Goal: Transaction & Acquisition: Obtain resource

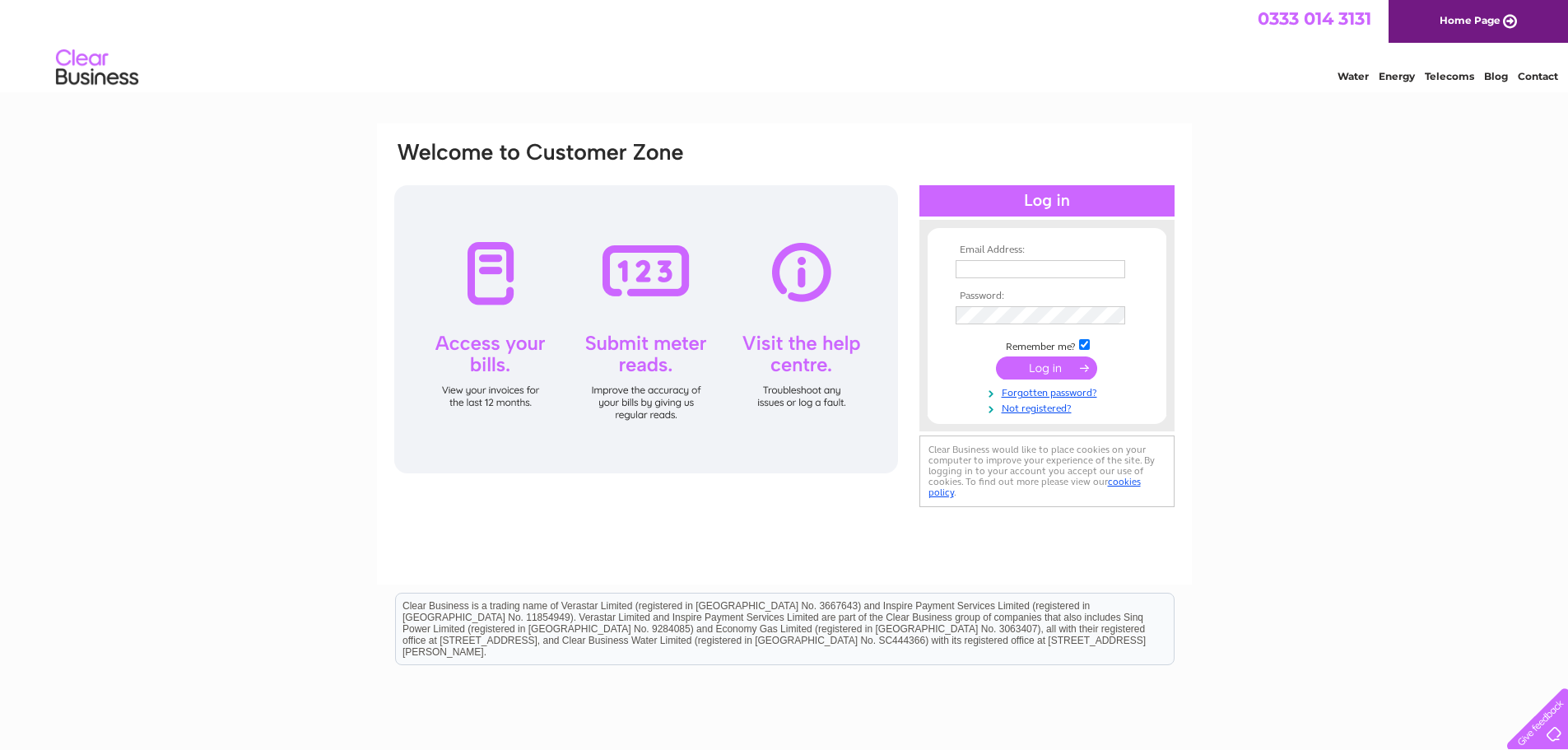
type input "ed@surguy.org"
click at [1024, 361] on input "submit" at bounding box center [1046, 368] width 101 height 23
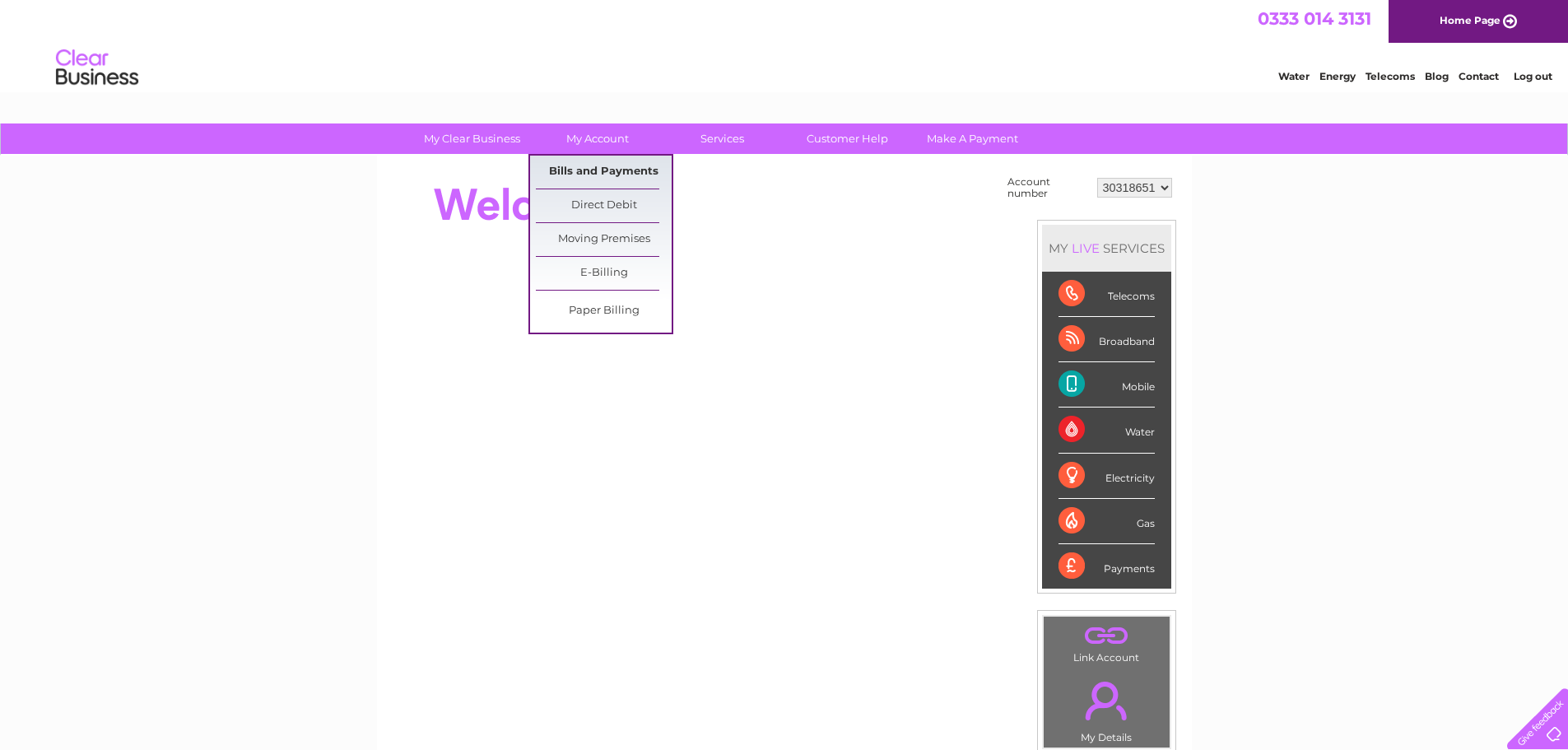
click at [586, 166] on link "Bills and Payments" at bounding box center [604, 172] width 136 height 33
click at [614, 169] on link "Bills and Payments" at bounding box center [604, 172] width 136 height 33
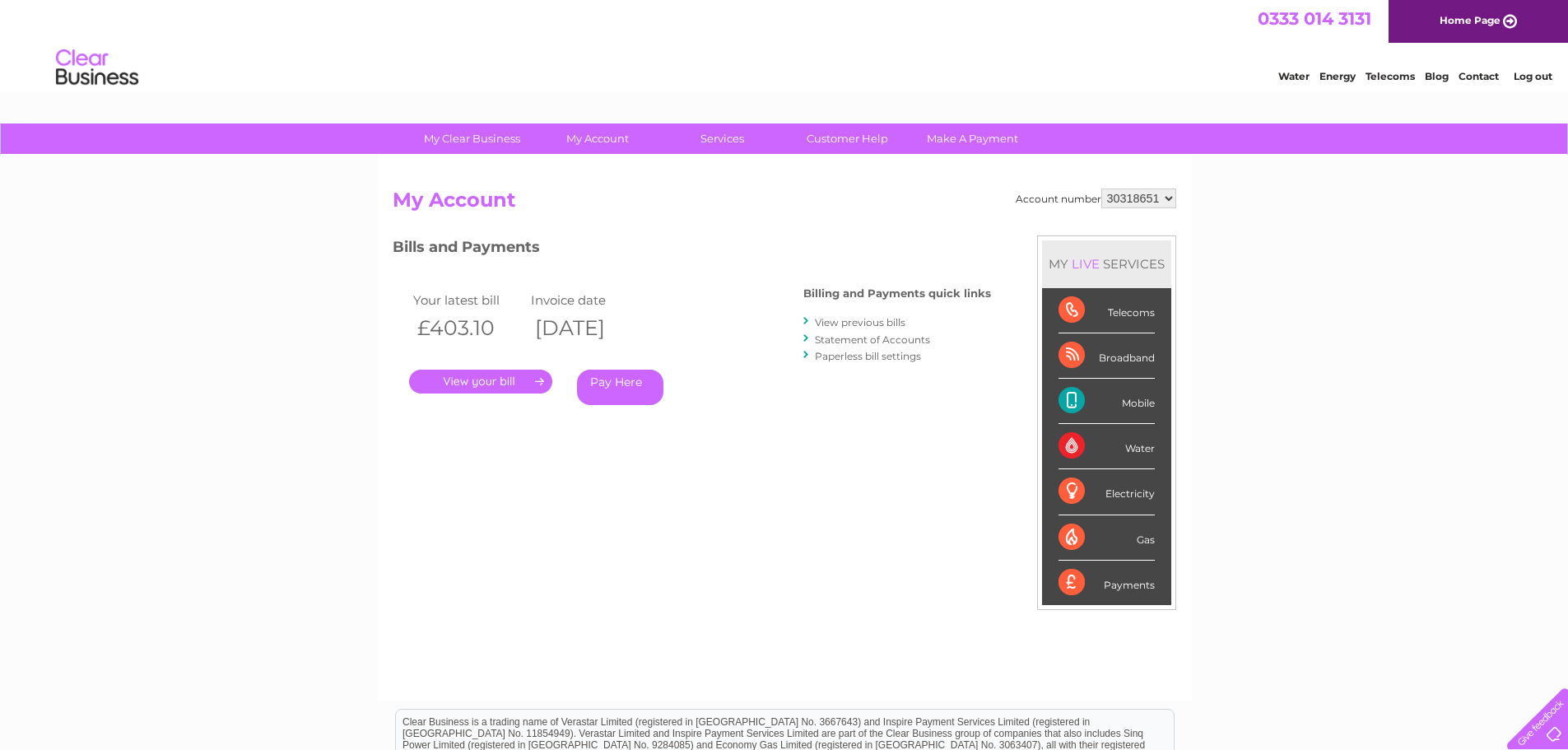
click at [1371, 285] on div "My Clear Business Login Details My Details My Preferences Link Account My Accou…" at bounding box center [784, 552] width 1568 height 859
click at [678, 446] on div "Bills and Payments Billing and Payments quick links View previous bills Stateme…" at bounding box center [692, 344] width 598 height 217
click at [209, 513] on div "My Clear Business Login Details My Details My Preferences Link Account My Accou…" at bounding box center [784, 552] width 1568 height 859
click at [451, 383] on link "." at bounding box center [480, 381] width 143 height 23
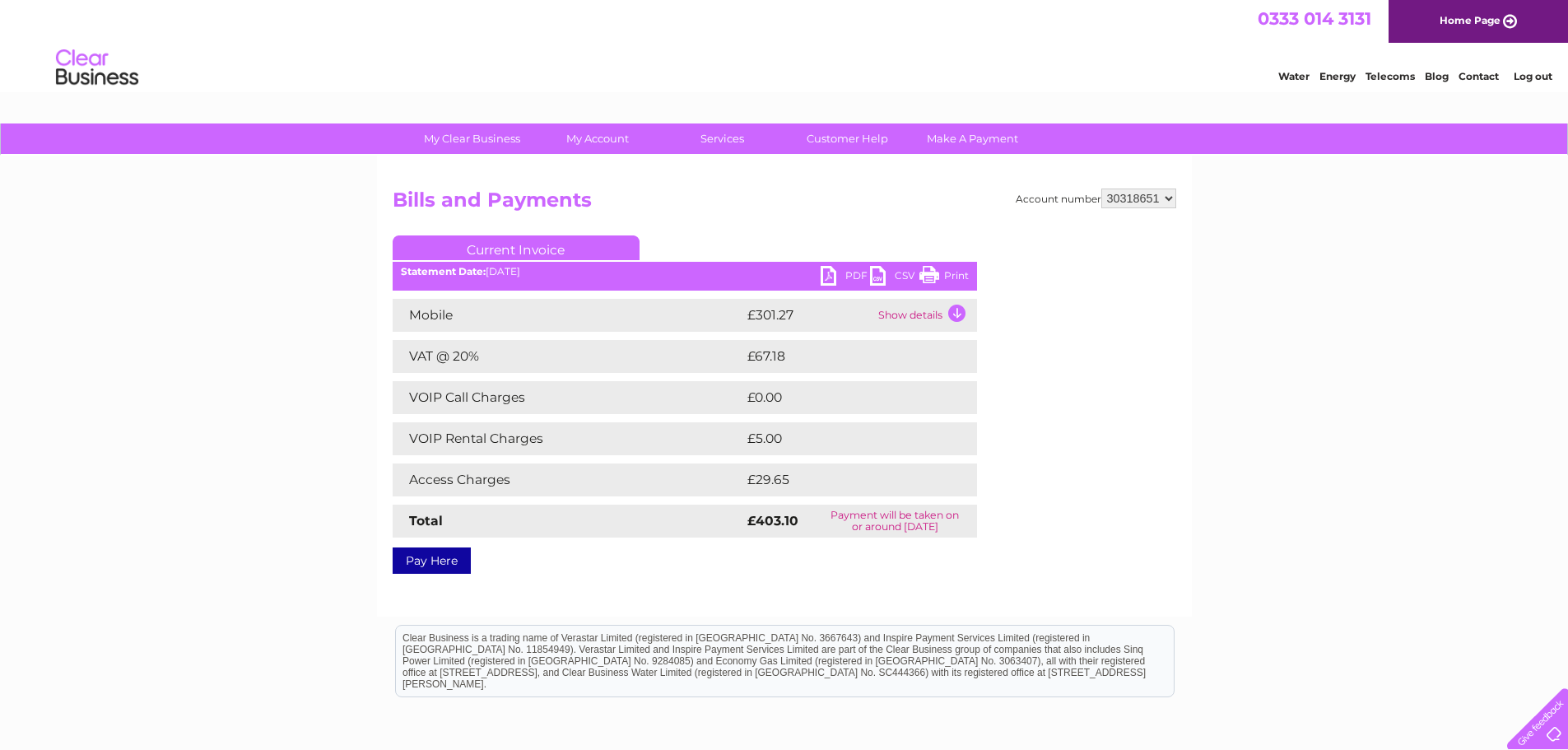
click at [857, 282] on link "PDF" at bounding box center [844, 277] width 49 height 23
click at [837, 273] on link "PDF" at bounding box center [844, 277] width 49 height 23
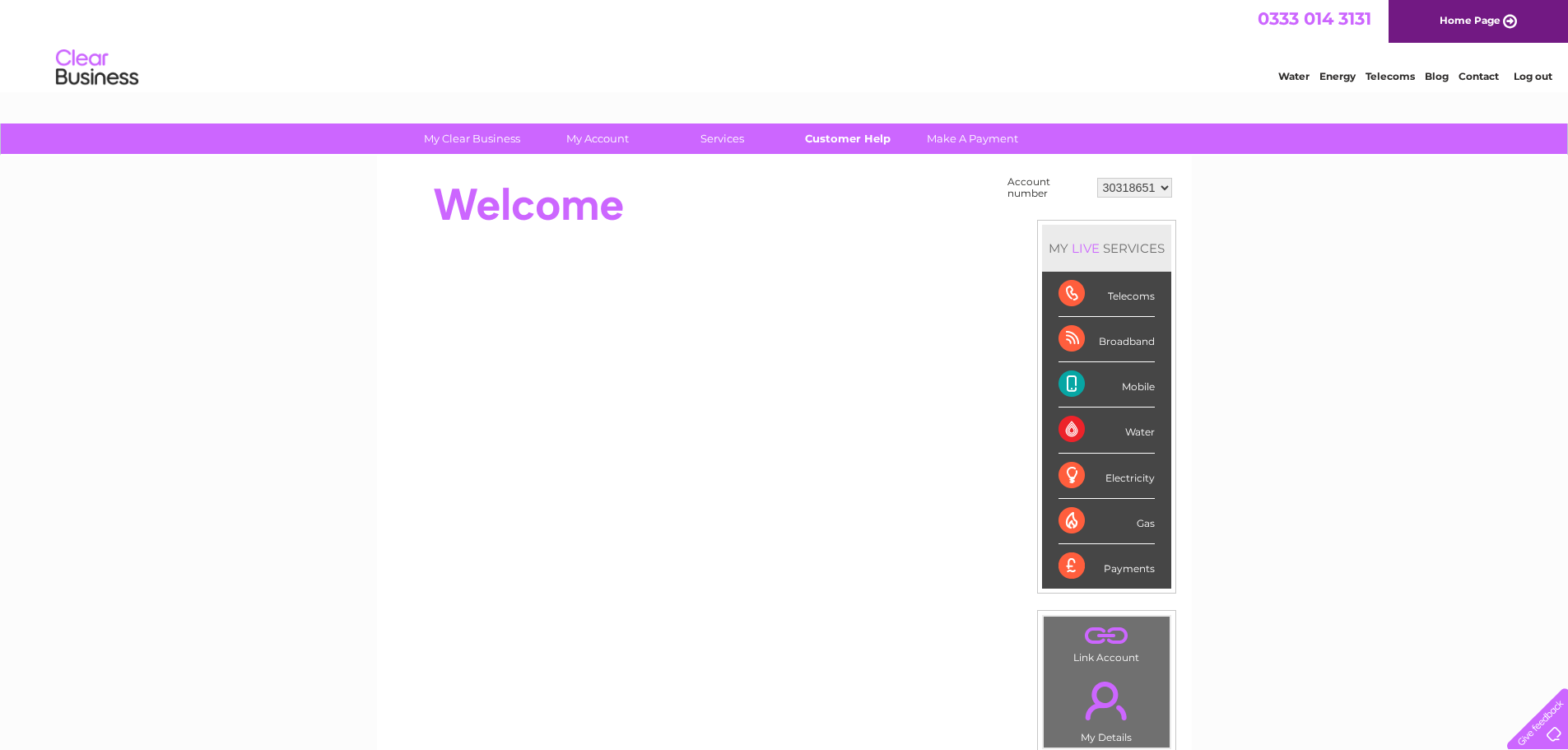
click at [847, 138] on link "Customer Help" at bounding box center [847, 138] width 136 height 30
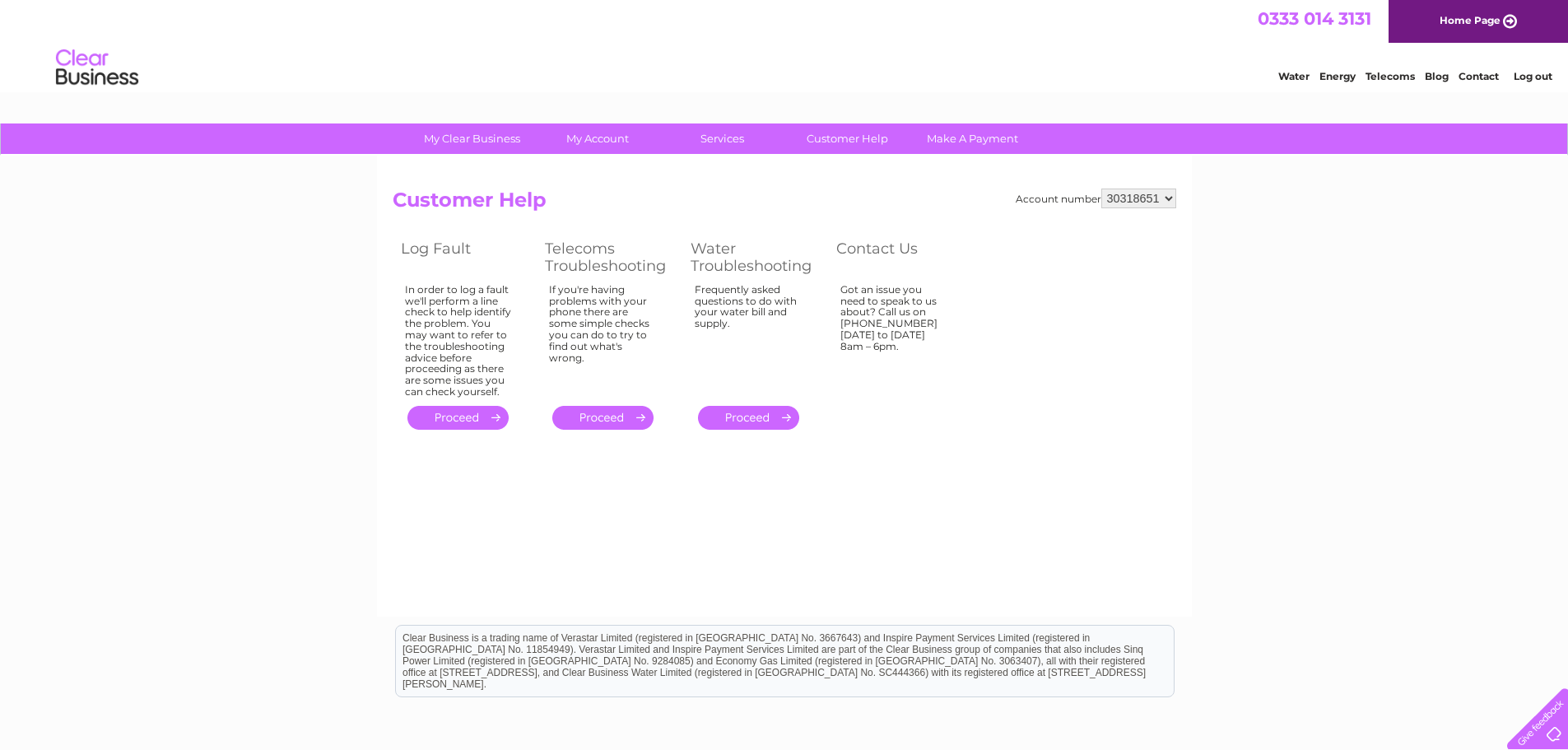
click at [322, 500] on div "My Clear Business Login Details My Details My Preferences Link Account My Accou…" at bounding box center [784, 510] width 1568 height 774
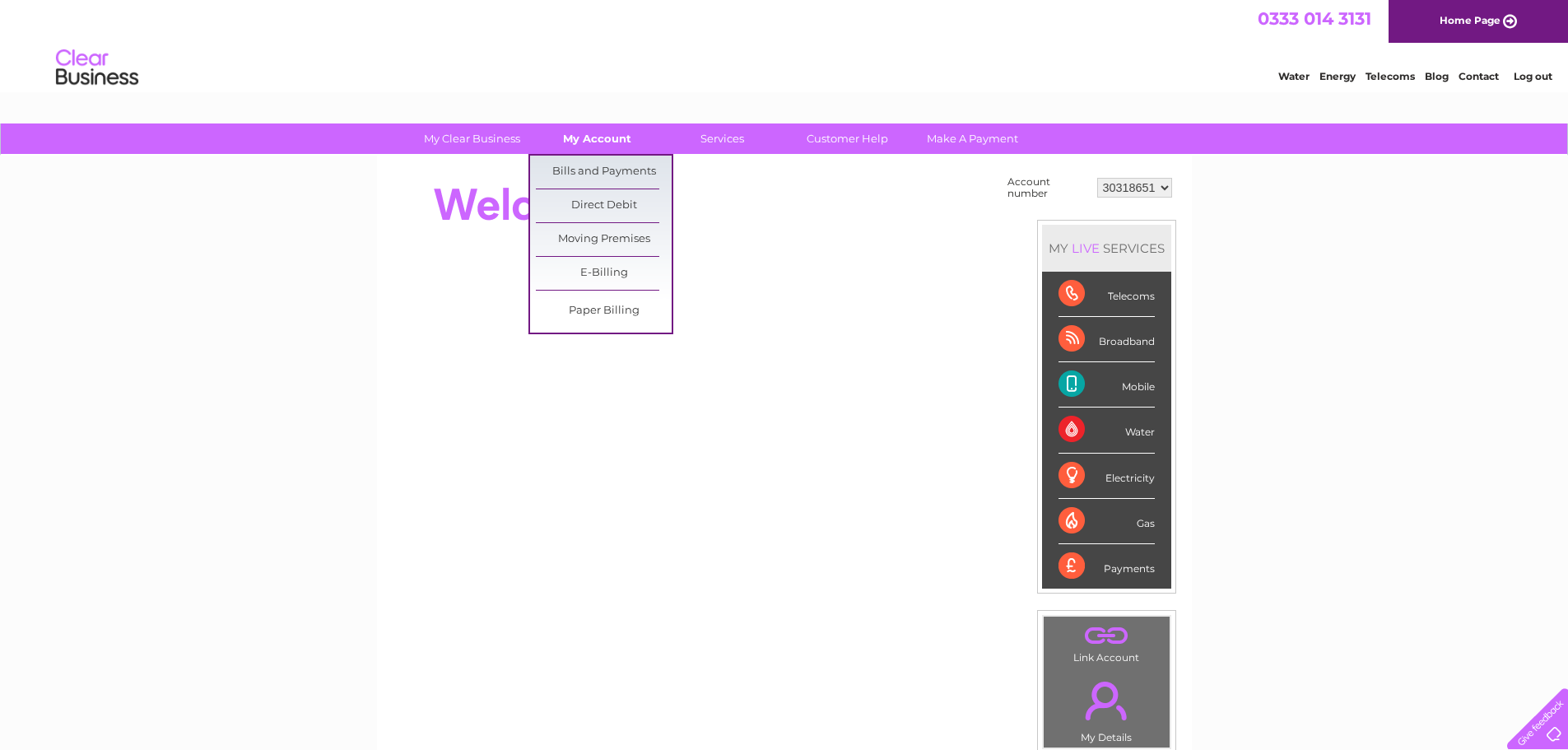
click at [600, 139] on link "My Account" at bounding box center [597, 138] width 136 height 30
click at [587, 172] on link "Bills and Payments" at bounding box center [604, 172] width 136 height 33
